Goal: Navigation & Orientation: Find specific page/section

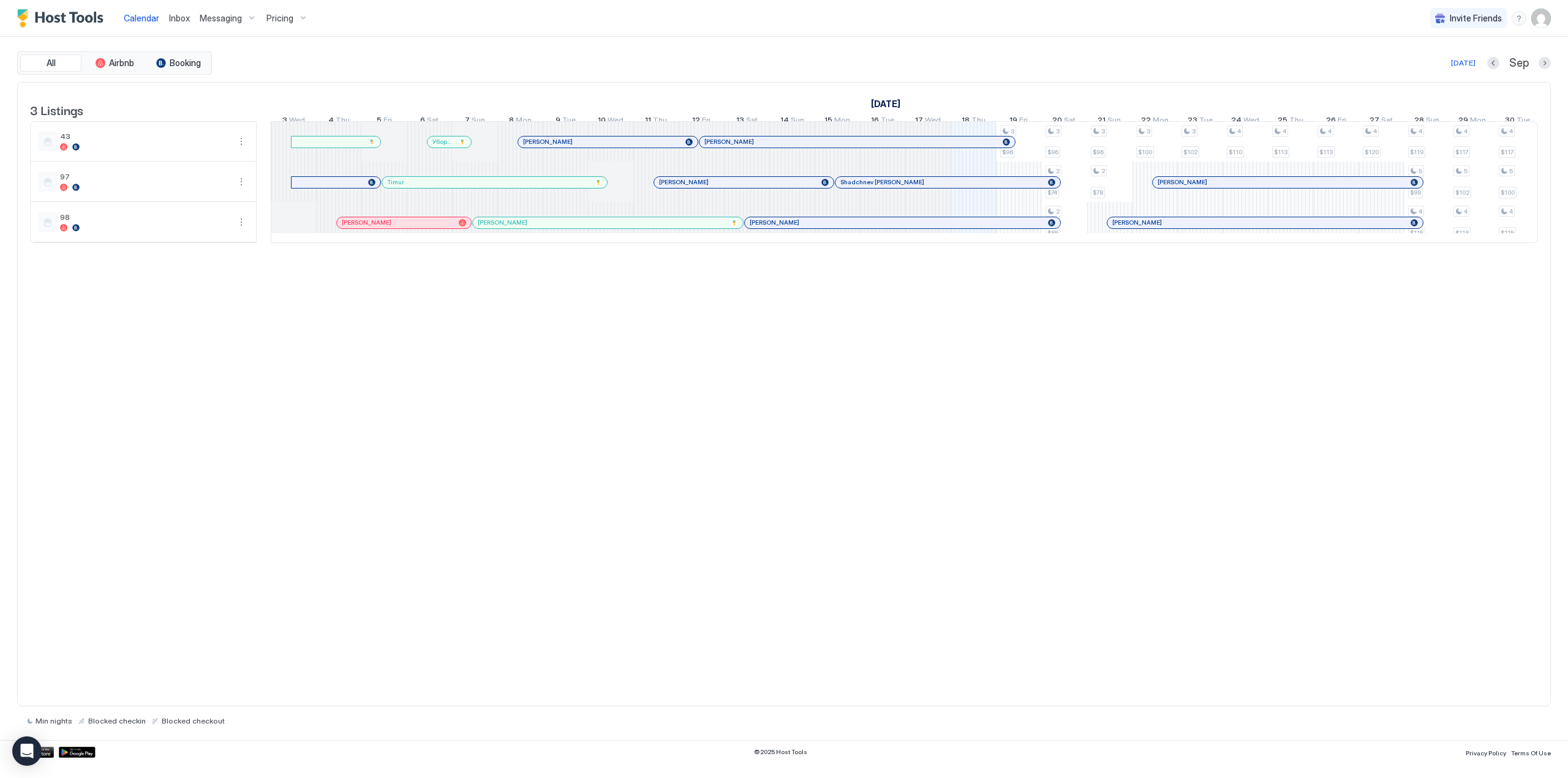
scroll to position [0, 907]
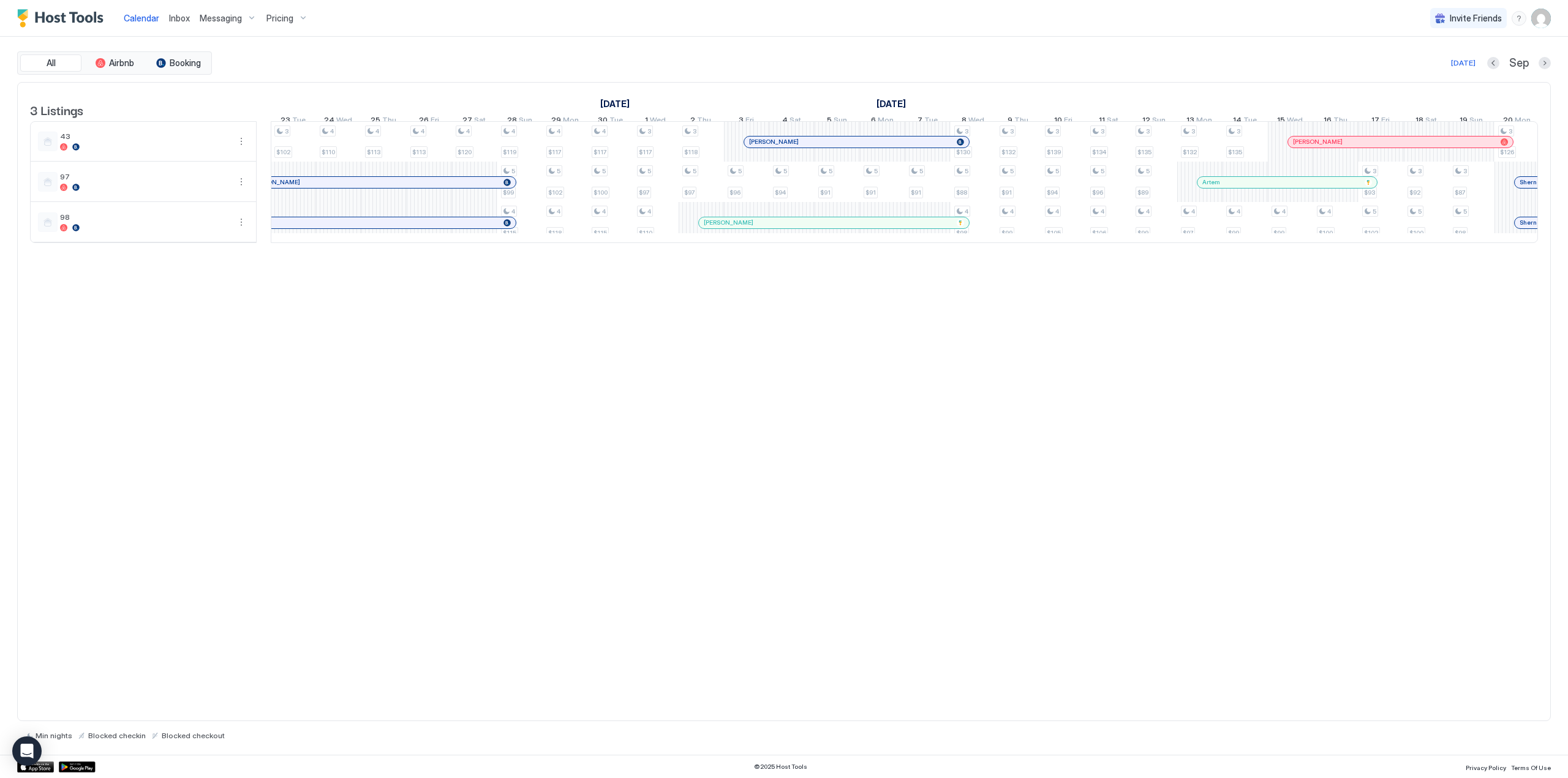
click at [188, 20] on span "Inbox" at bounding box center [179, 18] width 20 height 10
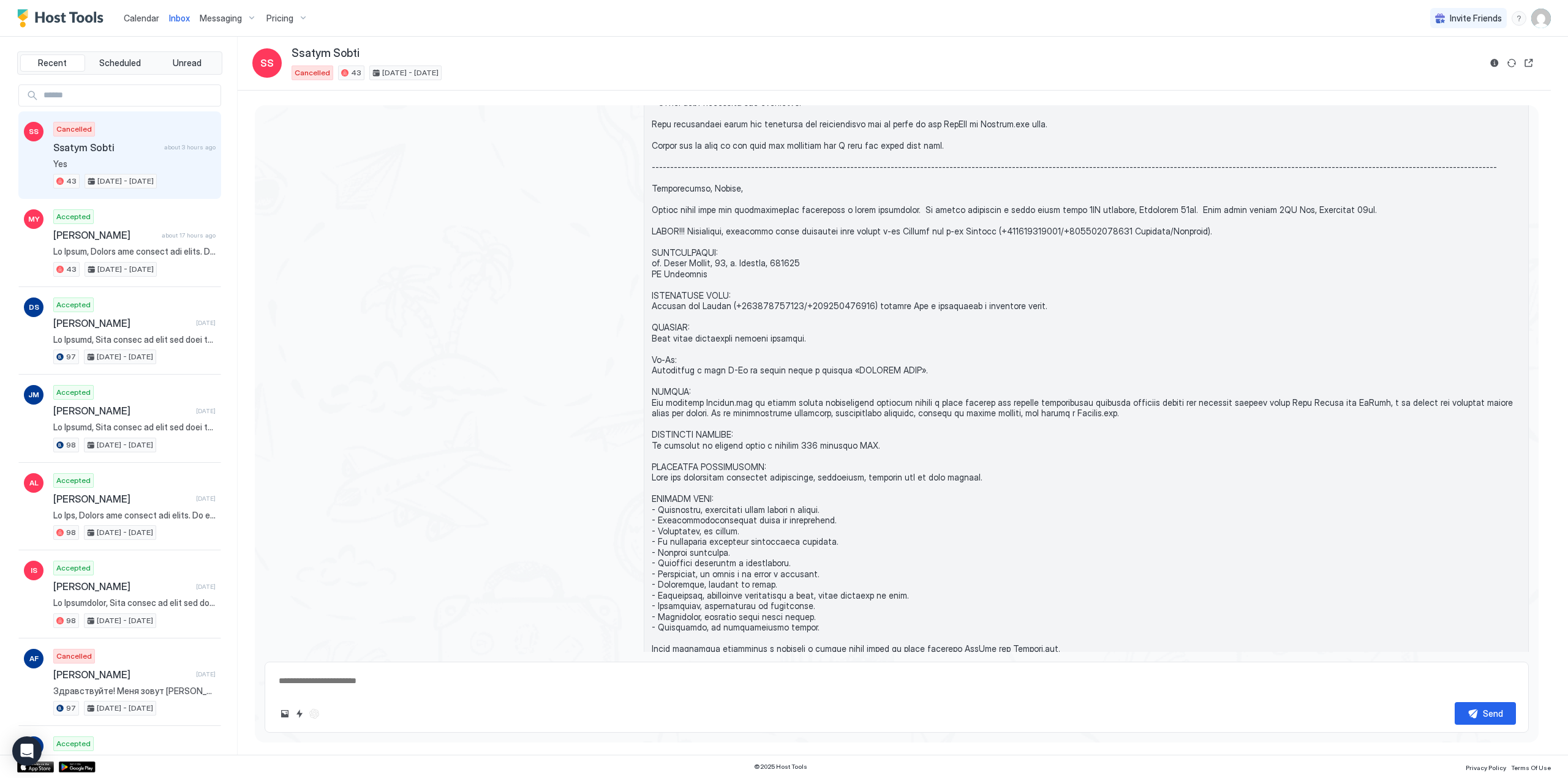
scroll to position [1091, 0]
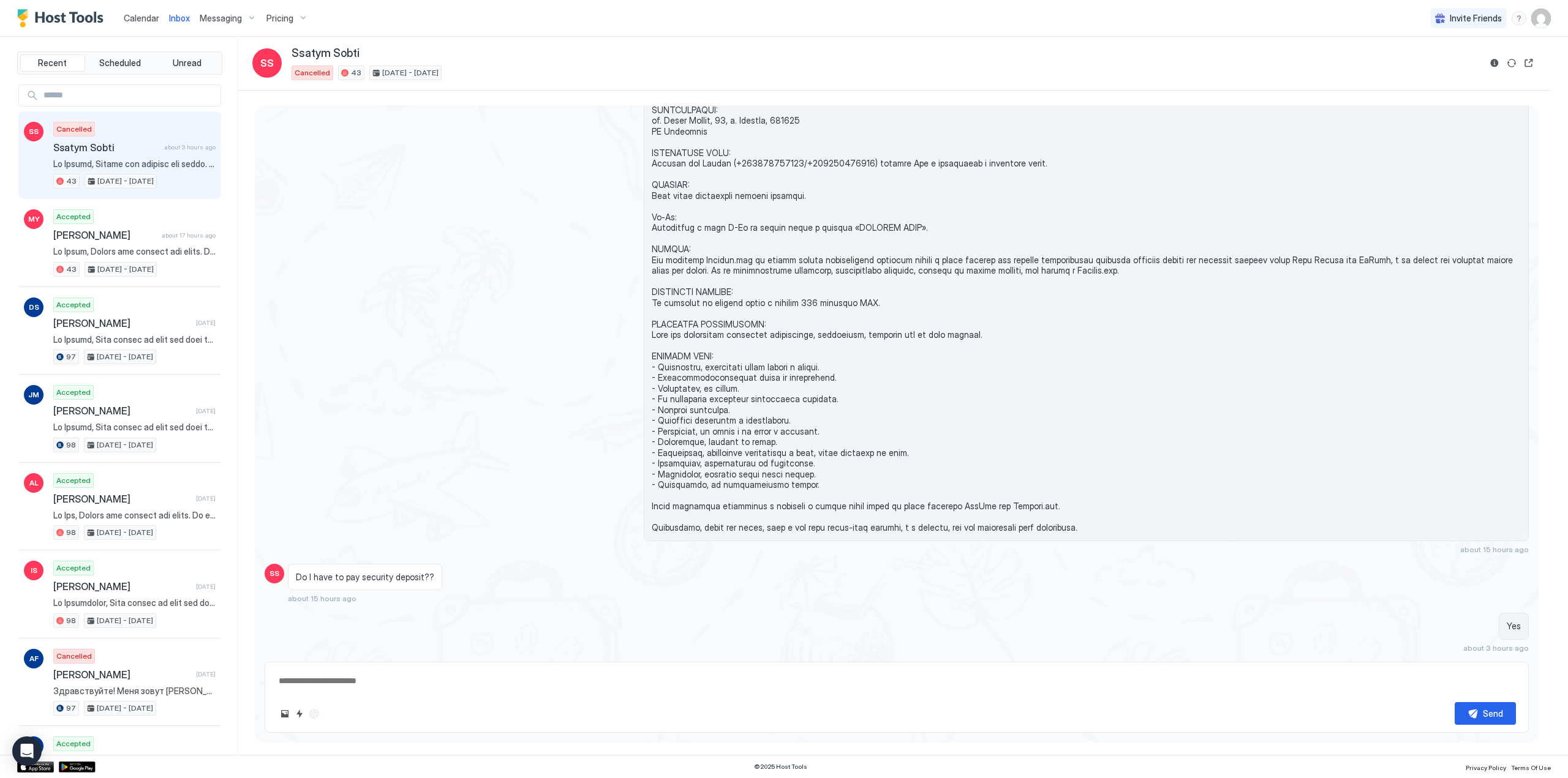
click at [135, 17] on span "Calendar" at bounding box center [141, 18] width 35 height 10
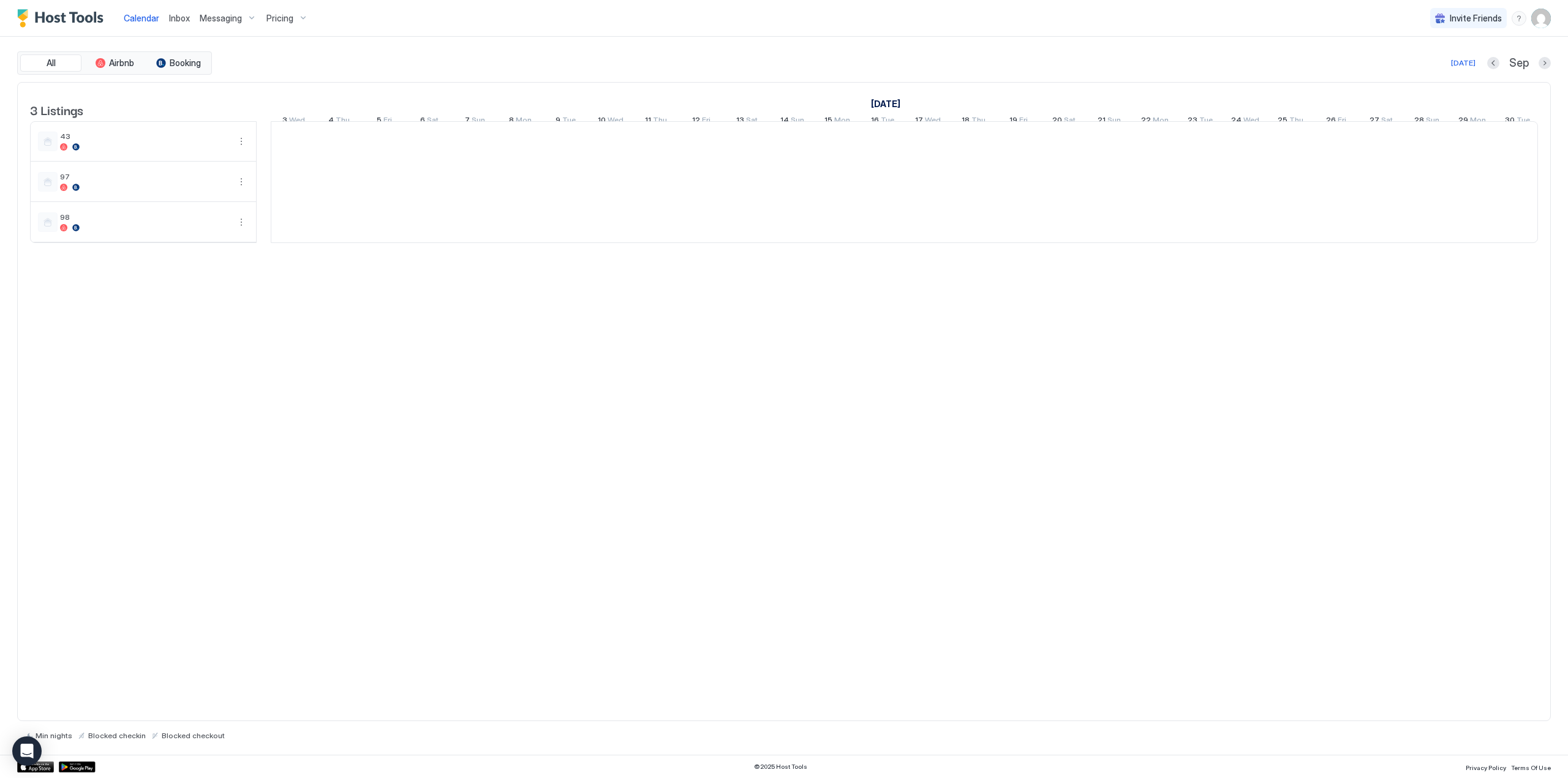
scroll to position [0, 681]
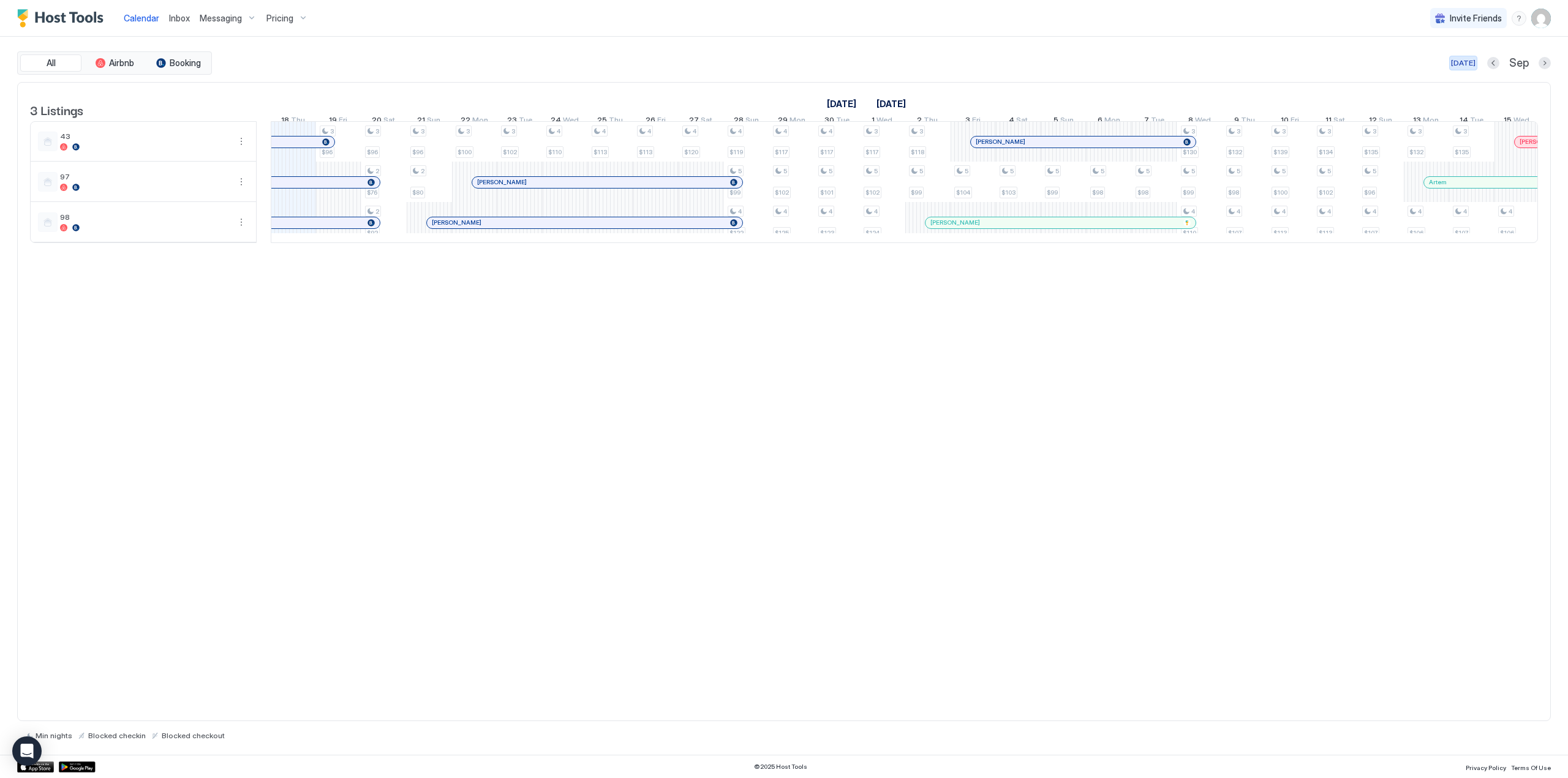
click at [1465, 67] on div "[DATE]" at bounding box center [1463, 63] width 24 height 11
click at [1466, 68] on div "[DATE]" at bounding box center [1463, 63] width 24 height 11
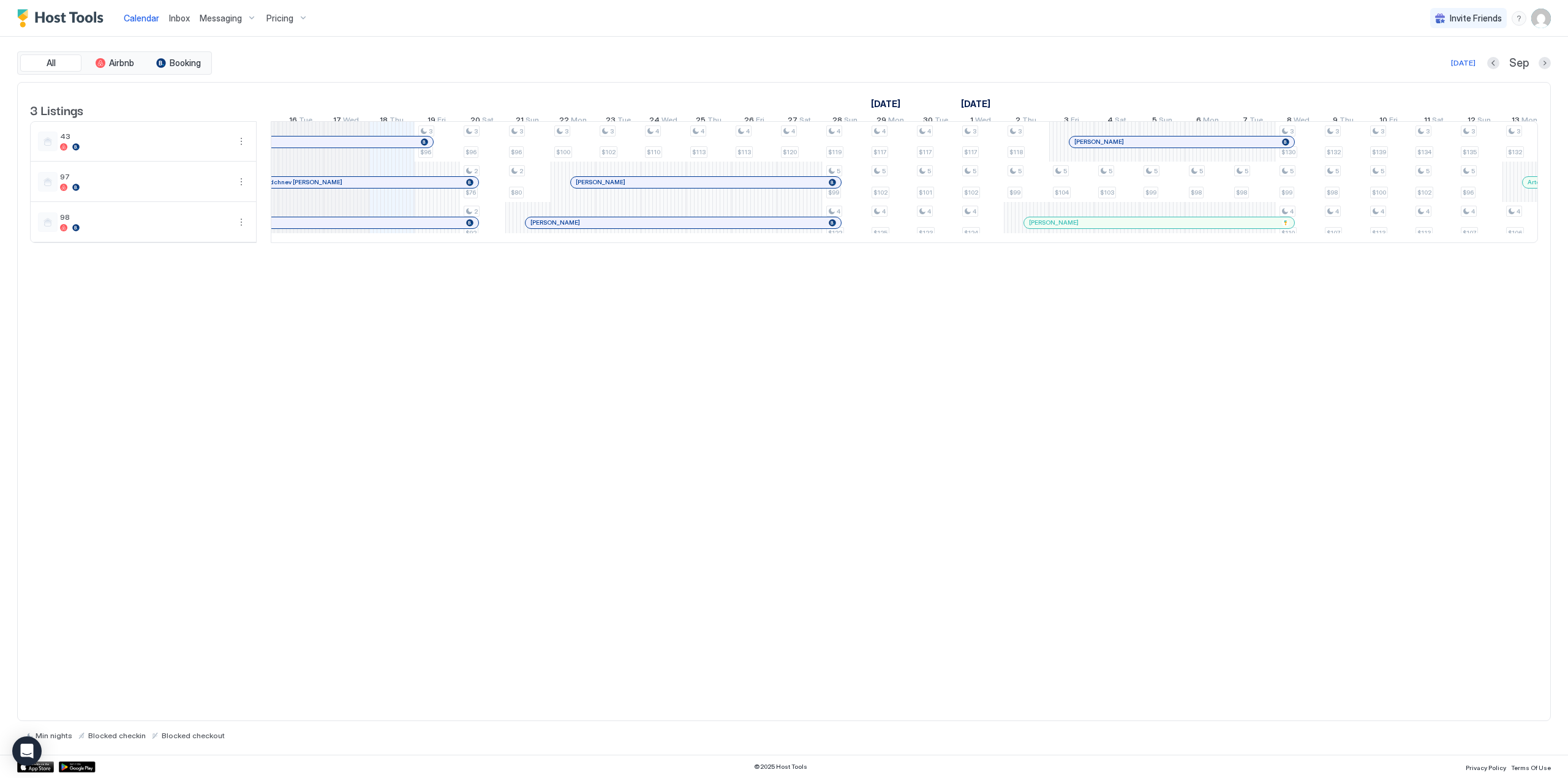
scroll to position [0, 0]
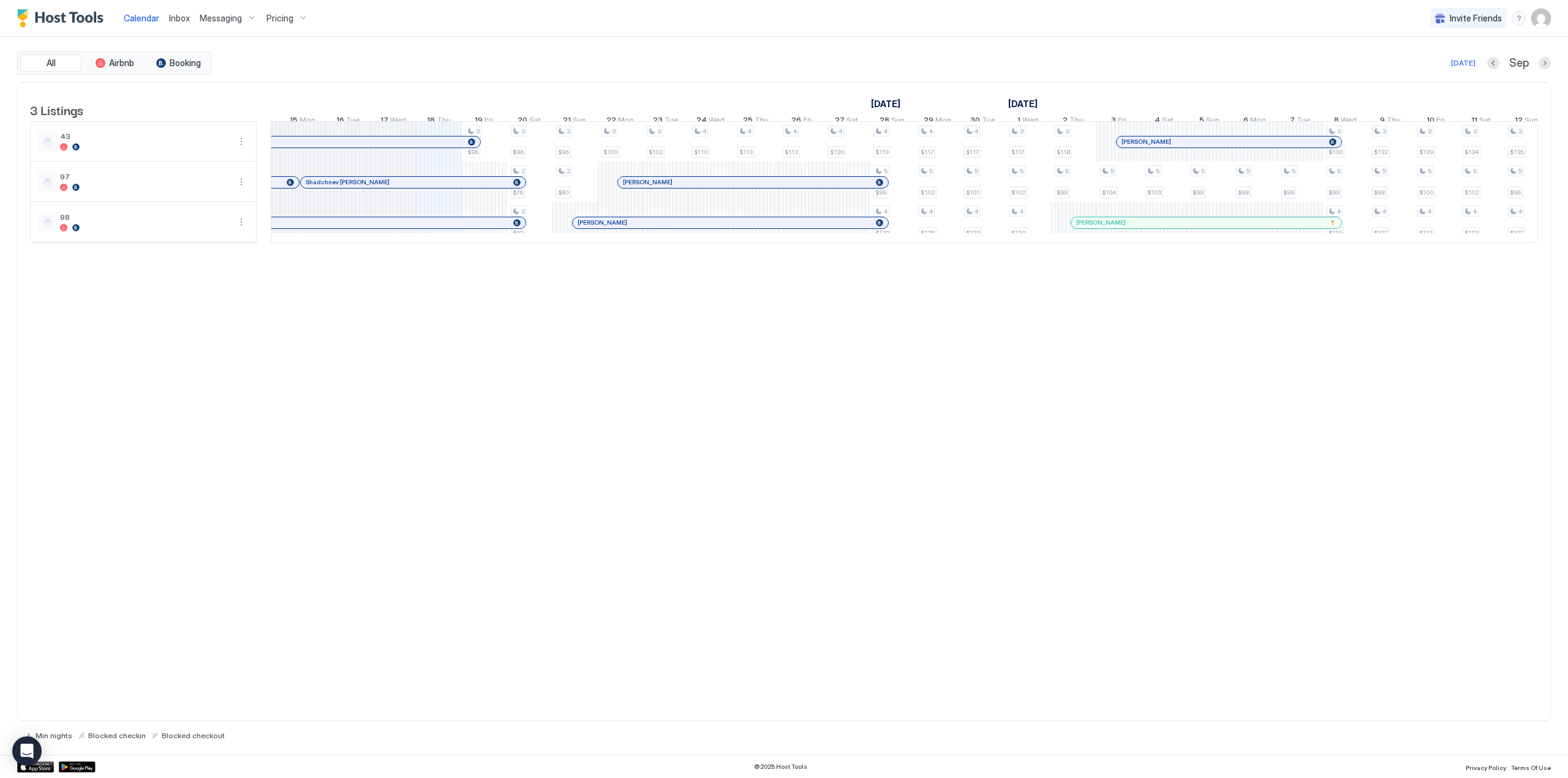
drag, startPoint x: 653, startPoint y: 271, endPoint x: 605, endPoint y: 275, distance: 48.2
click at [605, 275] on div "3 Listings [DATE] [DATE] [DATE] 3 Wed 4 Thu 5 Fri 6 Sat 7 Sun 8 Mon 9 Tue 10 We…" at bounding box center [783, 402] width 1534 height 640
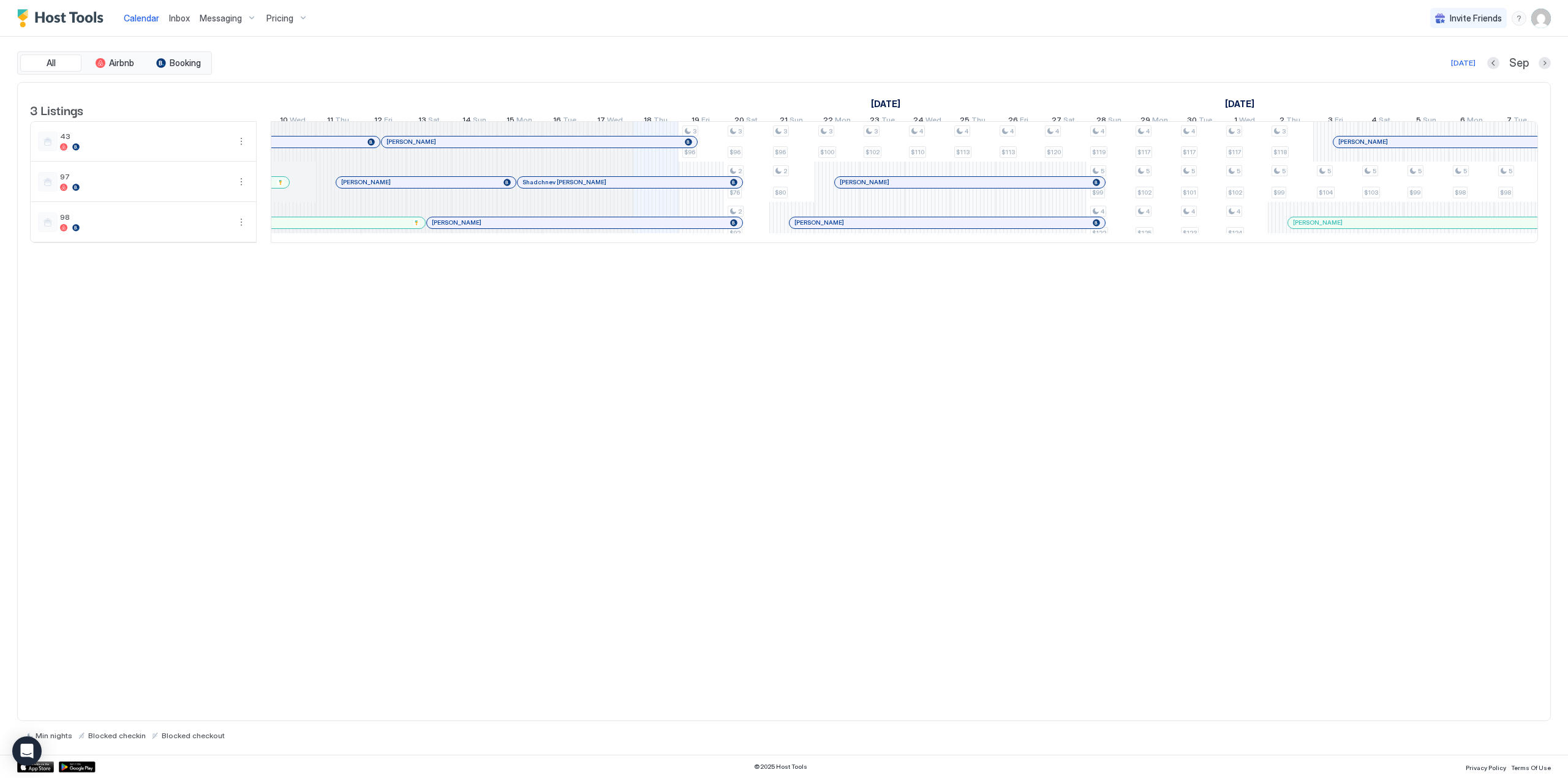
scroll to position [0, 320]
